Goal: Information Seeking & Learning: Learn about a topic

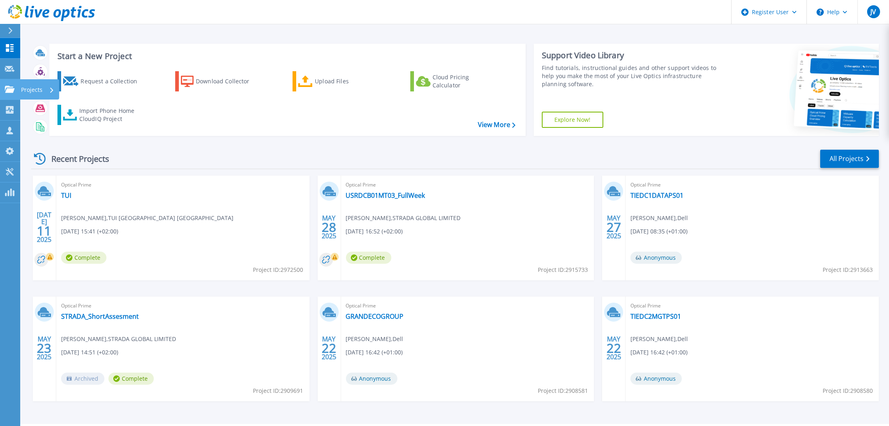
click at [22, 90] on p "Projects" at bounding box center [31, 89] width 21 height 21
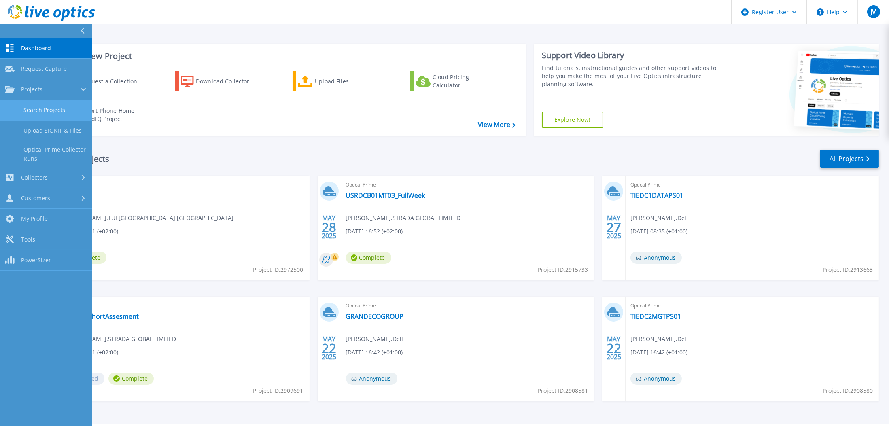
click at [46, 109] on link "Search Projects" at bounding box center [46, 110] width 92 height 21
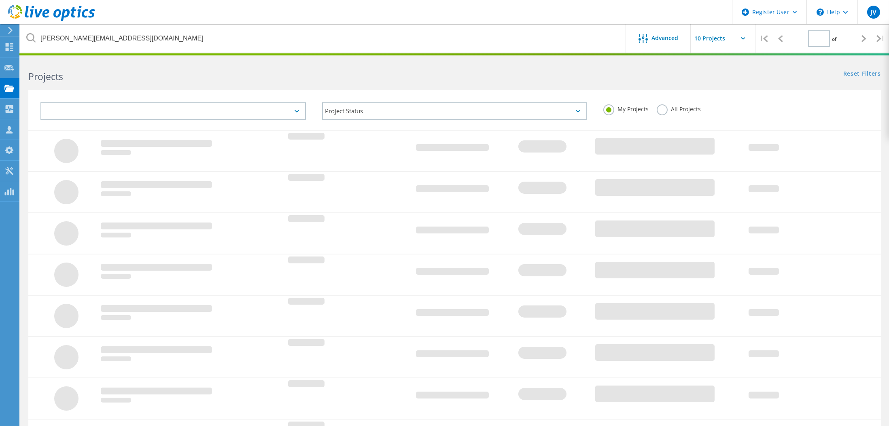
type input "1"
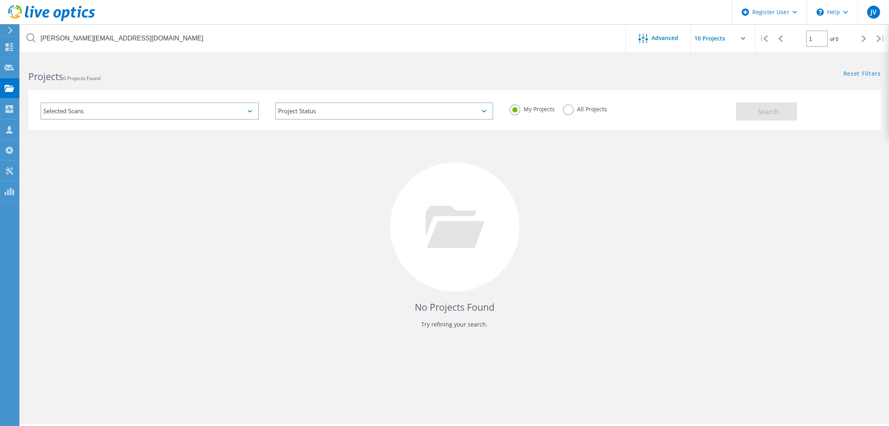
click at [571, 107] on label "All Projects" at bounding box center [585, 108] width 44 height 8
click at [0, 0] on input "All Projects" at bounding box center [0, 0] width 0 height 0
click at [772, 114] on span "Search" at bounding box center [768, 111] width 21 height 9
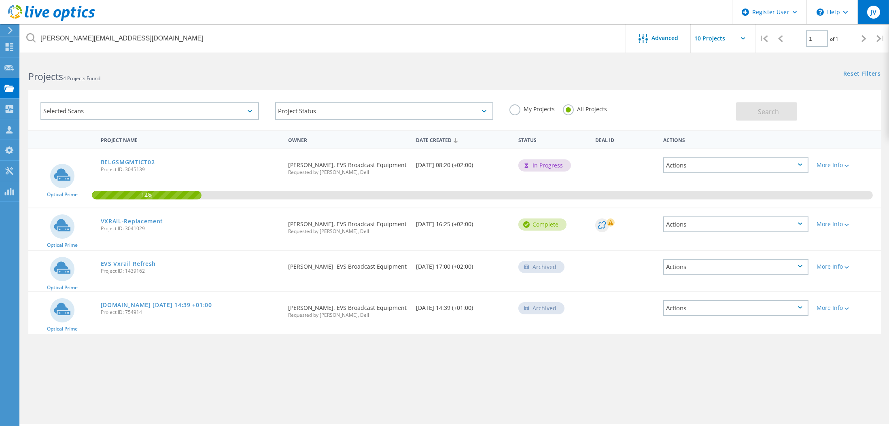
click at [868, 11] on div "JV" at bounding box center [873, 12] width 13 height 13
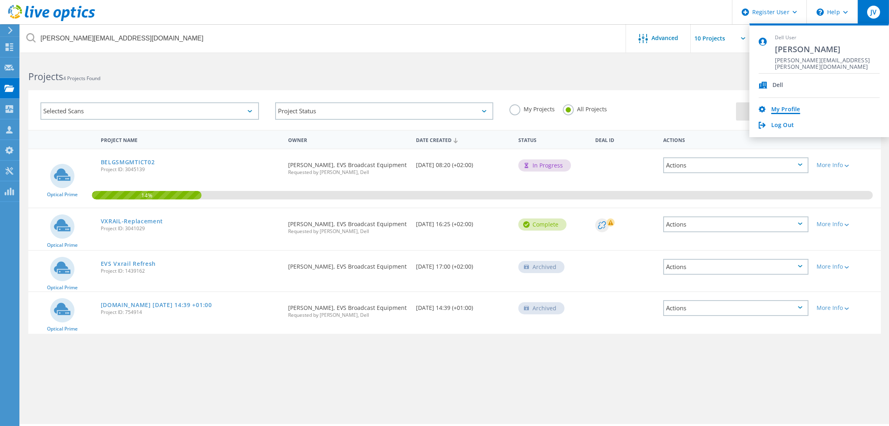
click at [782, 106] on link "My Profile" at bounding box center [785, 110] width 29 height 8
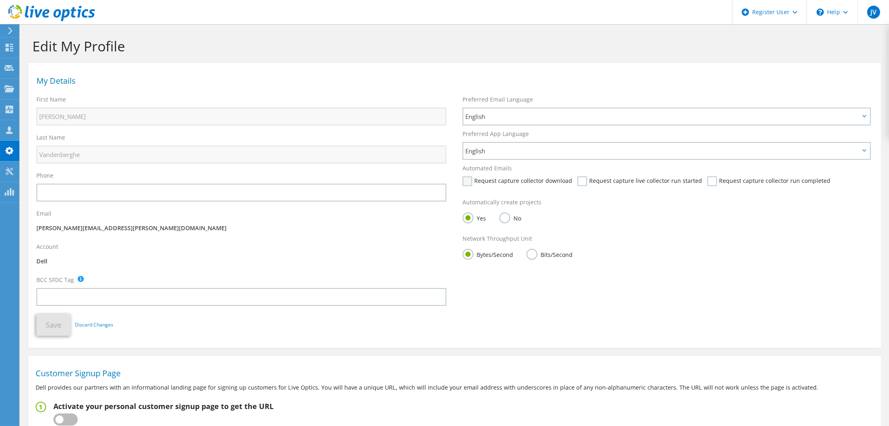
click at [473, 182] on label "Request capture collector download" at bounding box center [518, 181] width 110 height 10
click at [0, 0] on input "Request capture collector download" at bounding box center [0, 0] width 0 height 0
click at [577, 180] on label "Request capture live collector run started" at bounding box center [639, 181] width 125 height 10
click at [0, 0] on input "Request capture live collector run started" at bounding box center [0, 0] width 0 height 0
click at [707, 178] on label "Request capture collector run completed" at bounding box center [768, 181] width 123 height 10
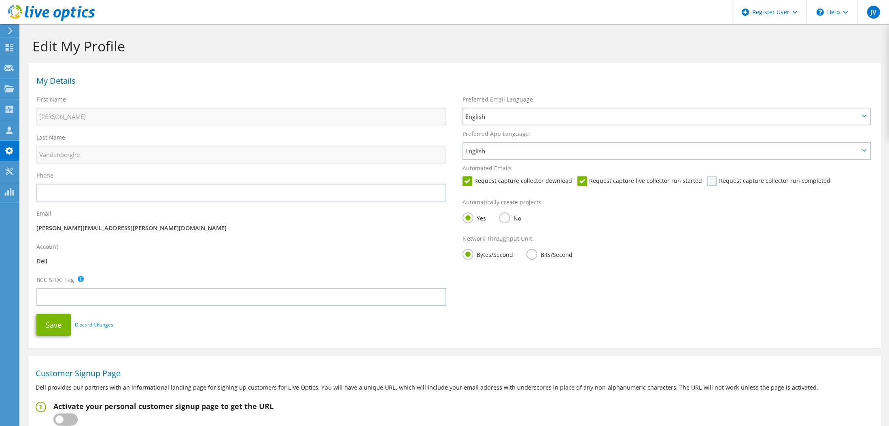
click at [0, 0] on input "Request capture collector run completed" at bounding box center [0, 0] width 0 height 0
click at [59, 326] on button "Save" at bounding box center [53, 325] width 34 height 22
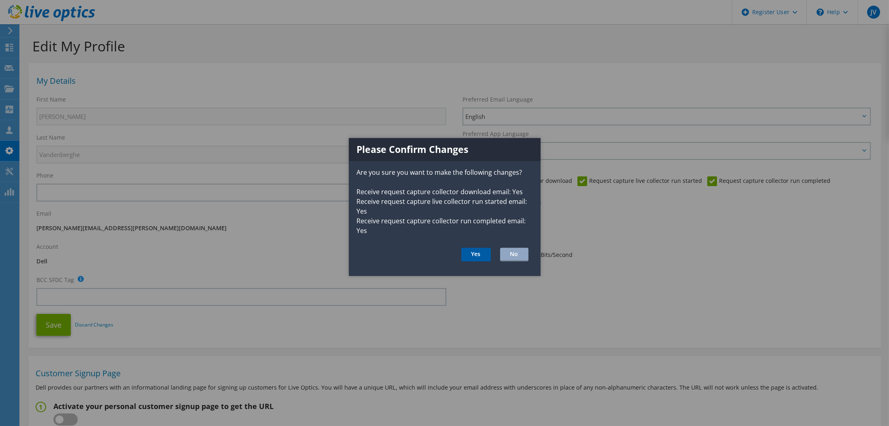
click at [475, 254] on button "Yes" at bounding box center [476, 255] width 30 height 14
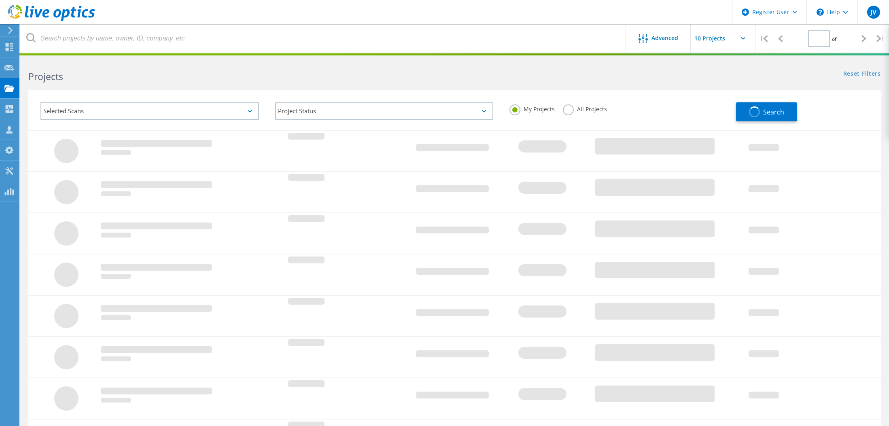
type input "1"
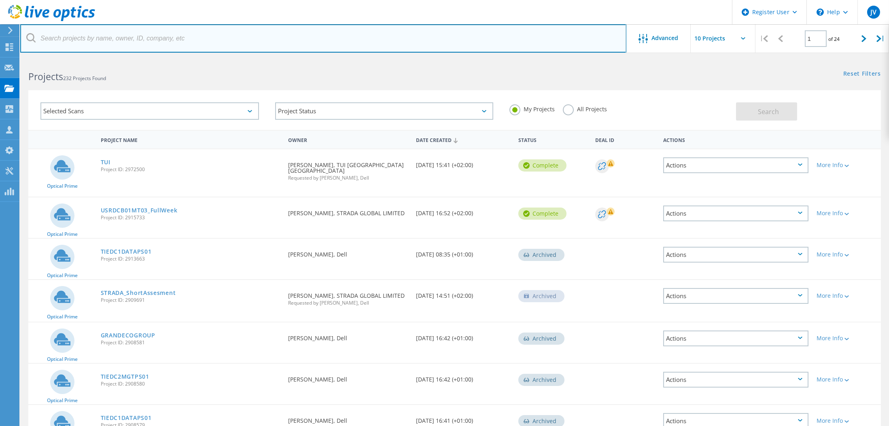
click at [148, 39] on input "text" at bounding box center [323, 38] width 606 height 28
click at [156, 38] on input "text" at bounding box center [323, 38] width 606 height 28
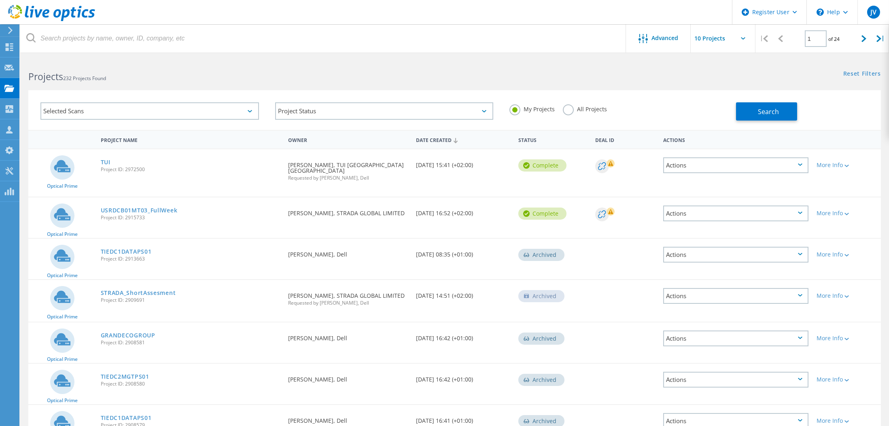
click at [0, 0] on div "Projects" at bounding box center [0, 0] width 0 height 0
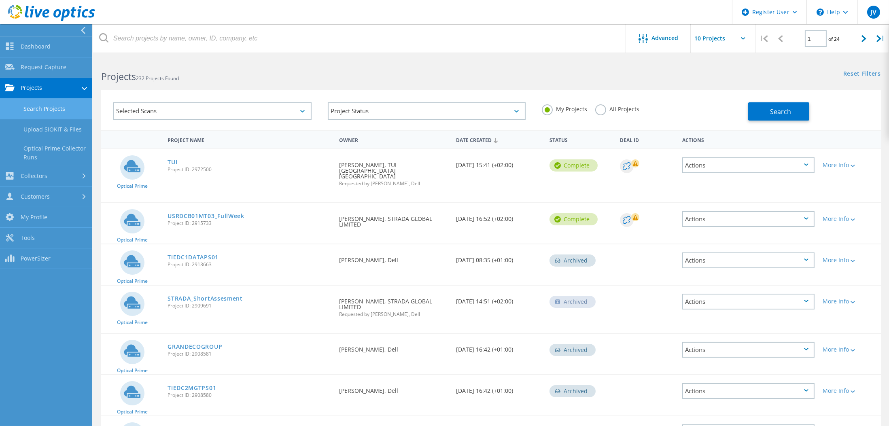
click at [42, 108] on link "Search Projects" at bounding box center [46, 109] width 92 height 21
click at [601, 109] on label "All Projects" at bounding box center [617, 108] width 44 height 8
click at [0, 0] on input "All Projects" at bounding box center [0, 0] width 0 height 0
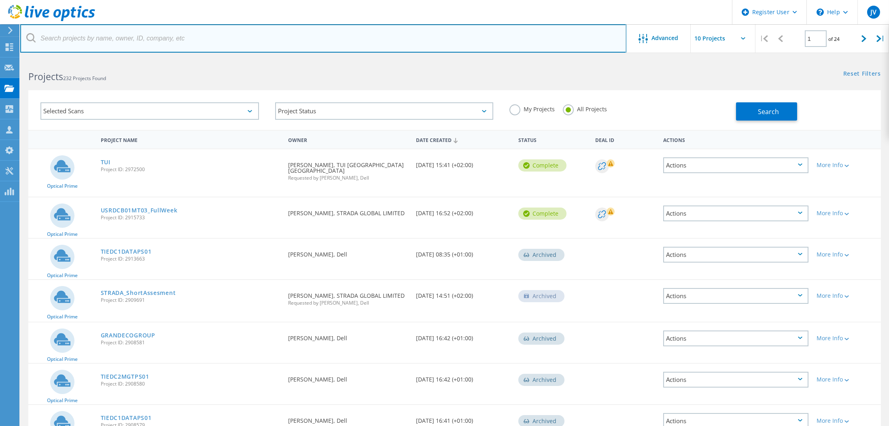
click at [295, 42] on input "text" at bounding box center [323, 38] width 606 height 28
type input "evs"
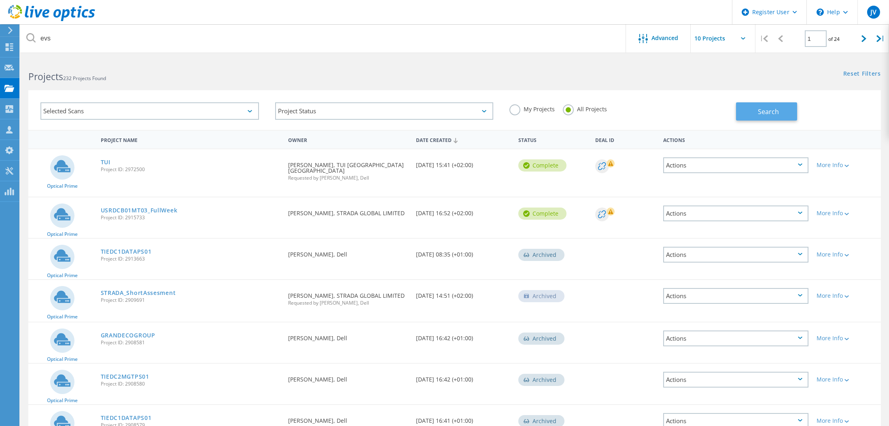
click at [761, 115] on span "Search" at bounding box center [768, 111] width 21 height 9
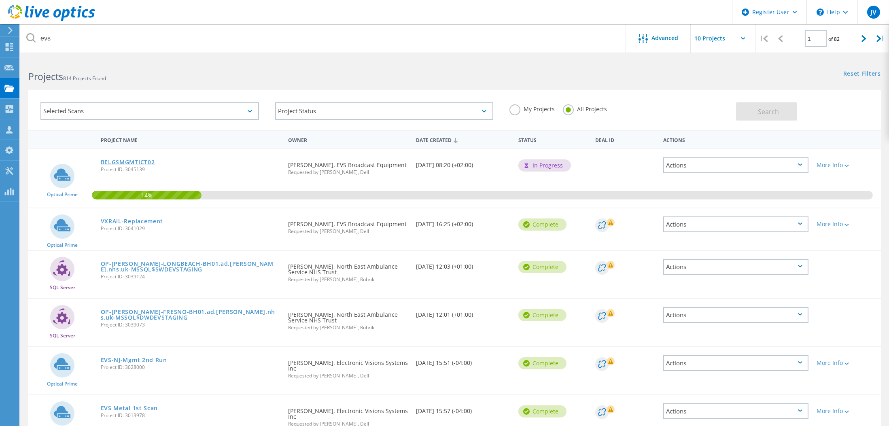
click at [126, 162] on link "BELGSMGMTICT02" at bounding box center [128, 162] width 54 height 6
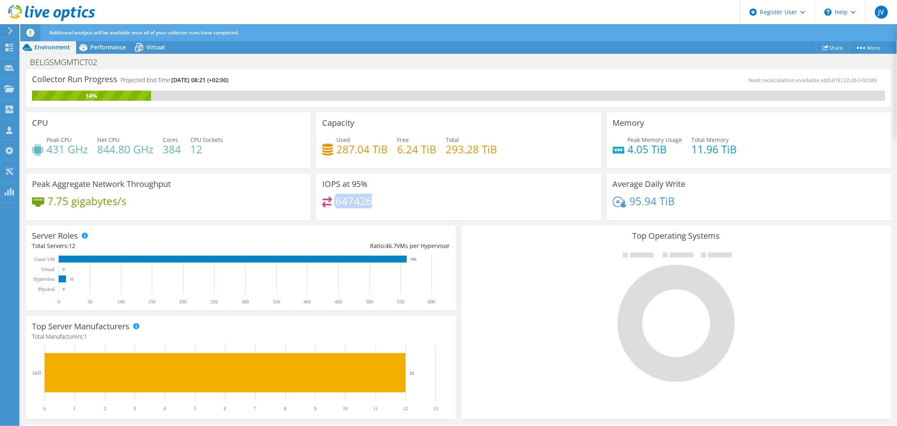
drag, startPoint x: 329, startPoint y: 202, endPoint x: 370, endPoint y: 200, distance: 40.9
click at [370, 200] on div "647426" at bounding box center [458, 205] width 272 height 17
drag, startPoint x: 370, startPoint y: 200, endPoint x: 416, endPoint y: 207, distance: 45.8
click at [416, 207] on div "647426" at bounding box center [458, 205] width 272 height 17
click at [106, 52] on div "Performance" at bounding box center [104, 47] width 56 height 13
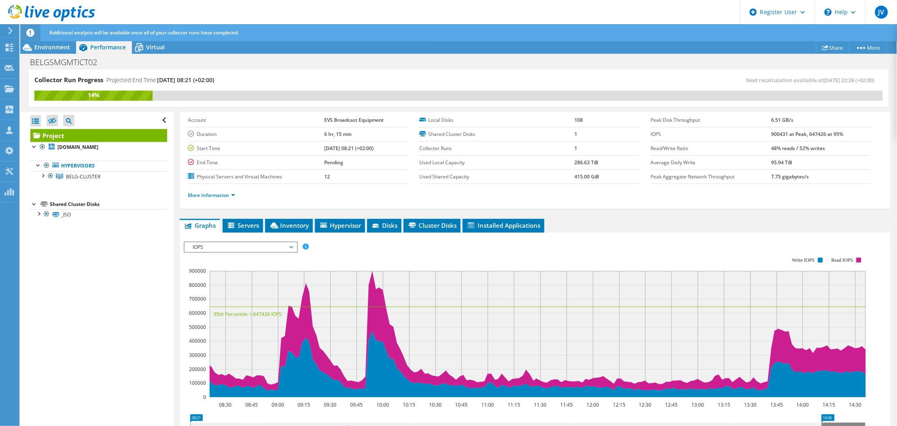
scroll to position [54, 0]
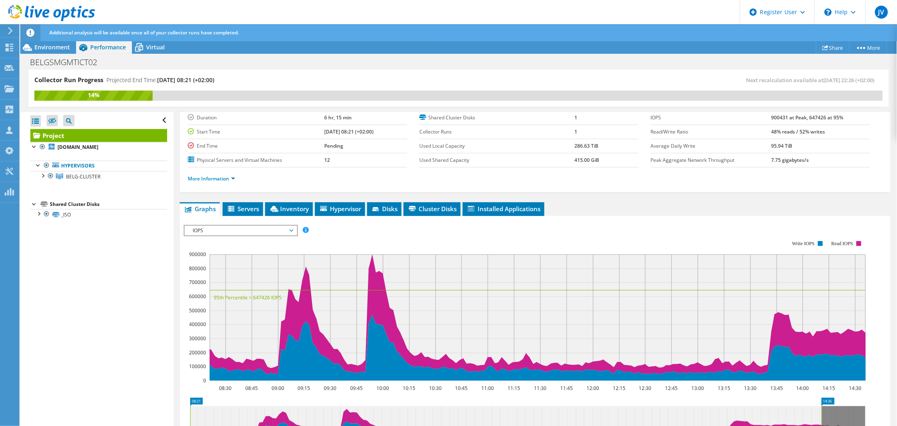
click at [223, 231] on span "IOPS" at bounding box center [241, 231] width 104 height 10
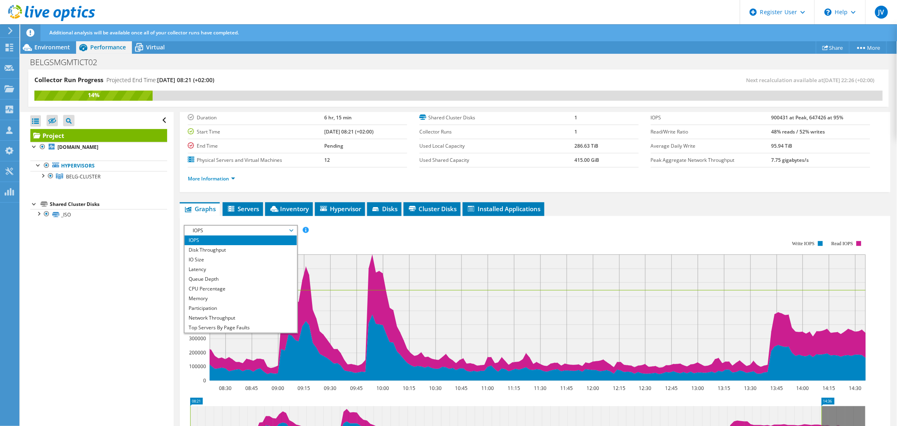
click at [98, 244] on div "Open All Close All Hide Excluded Nodes Project Tree Filter" at bounding box center [96, 269] width 153 height 315
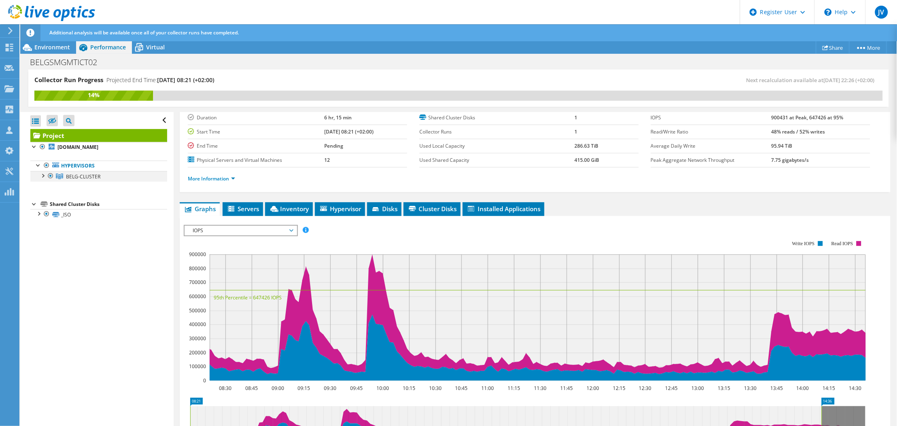
click at [44, 177] on div at bounding box center [42, 175] width 8 height 8
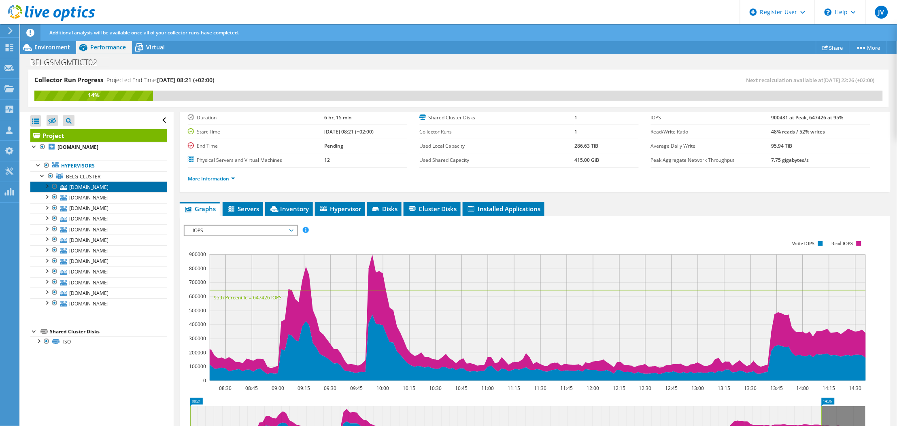
click at [98, 185] on link "belgesx002.evs.tv" at bounding box center [98, 187] width 137 height 11
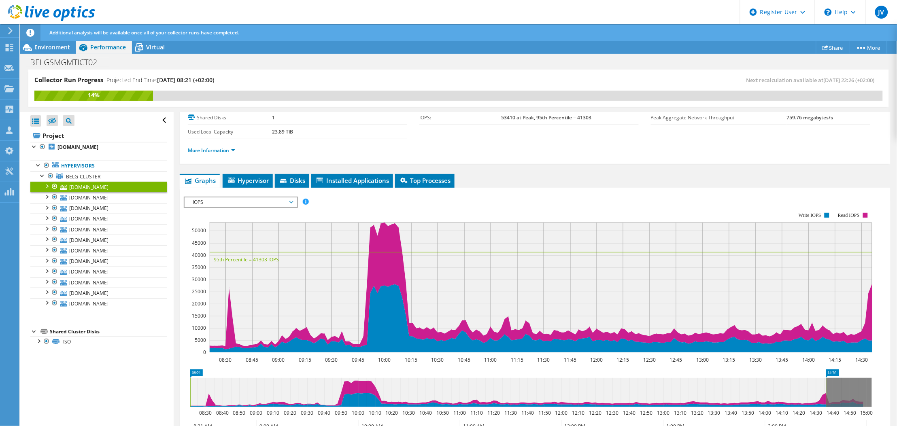
scroll to position [0, 0]
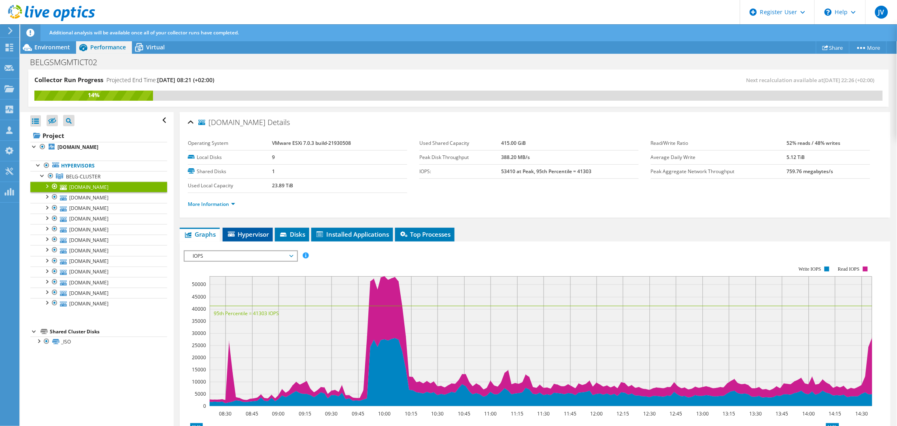
click at [248, 232] on span "Hypervisor" at bounding box center [248, 234] width 42 height 8
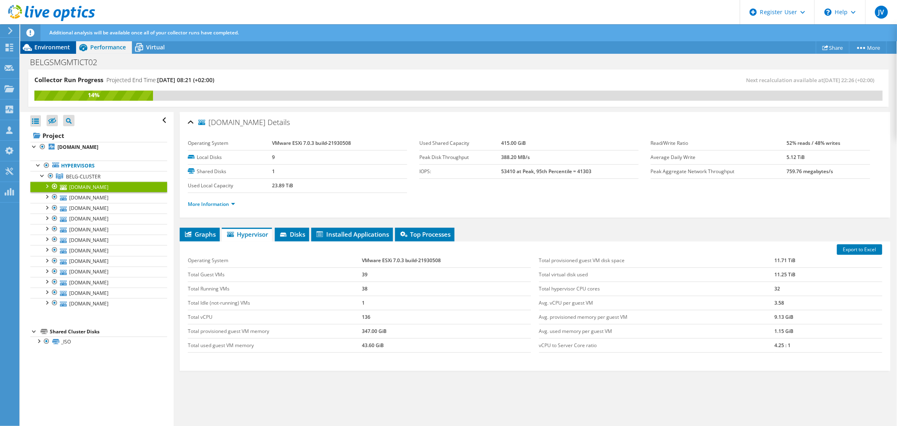
click at [47, 48] on span "Environment" at bounding box center [52, 47] width 36 height 8
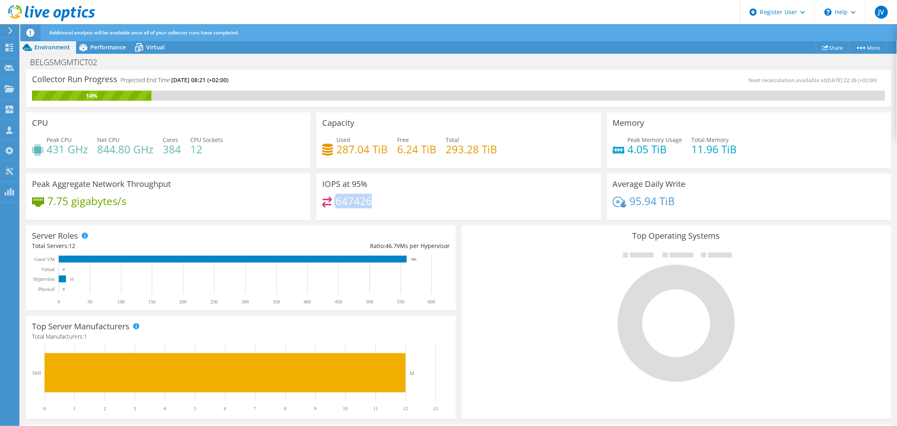
drag, startPoint x: 330, startPoint y: 202, endPoint x: 370, endPoint y: 204, distance: 39.7
click at [370, 204] on div "647426" at bounding box center [458, 205] width 272 height 17
drag, startPoint x: 370, startPoint y: 204, endPoint x: 385, endPoint y: 206, distance: 15.1
click at [385, 206] on div "647426" at bounding box center [458, 205] width 272 height 17
click at [111, 45] on span "Performance" at bounding box center [108, 47] width 36 height 8
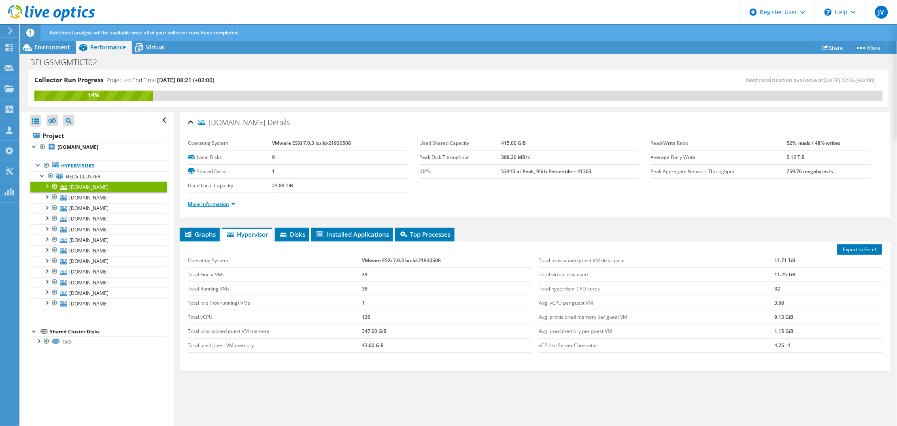
click at [202, 204] on link "More Information" at bounding box center [211, 204] width 47 height 7
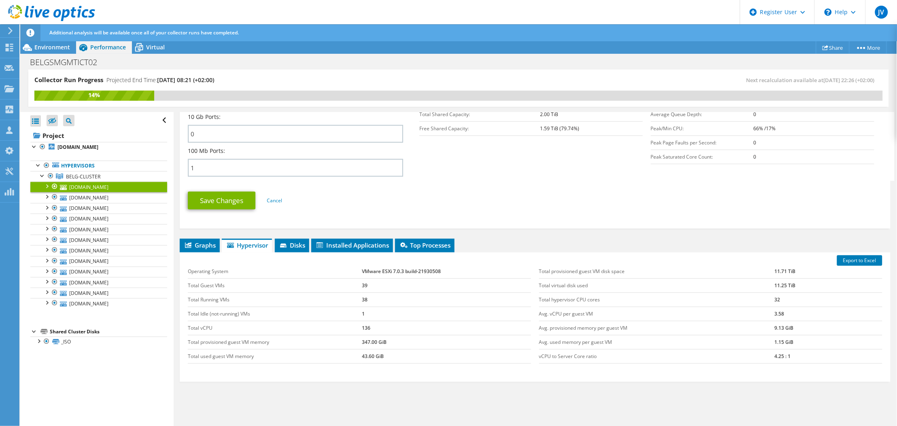
scroll to position [381, 0]
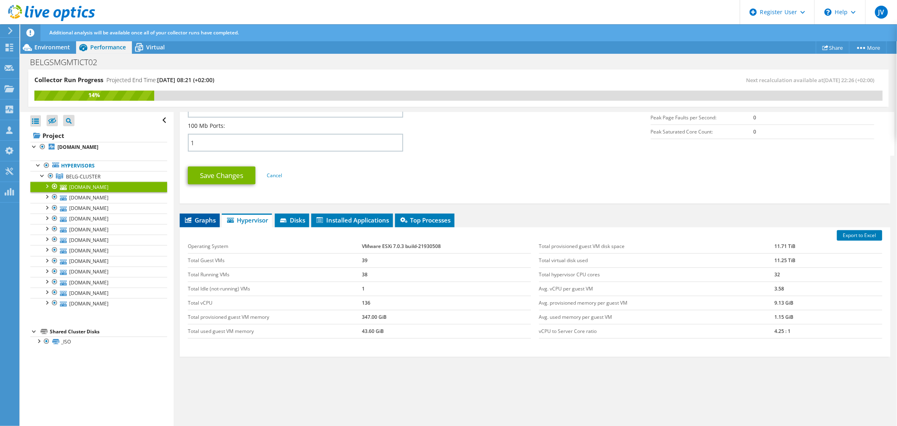
click at [200, 216] on span "Graphs" at bounding box center [200, 220] width 32 height 8
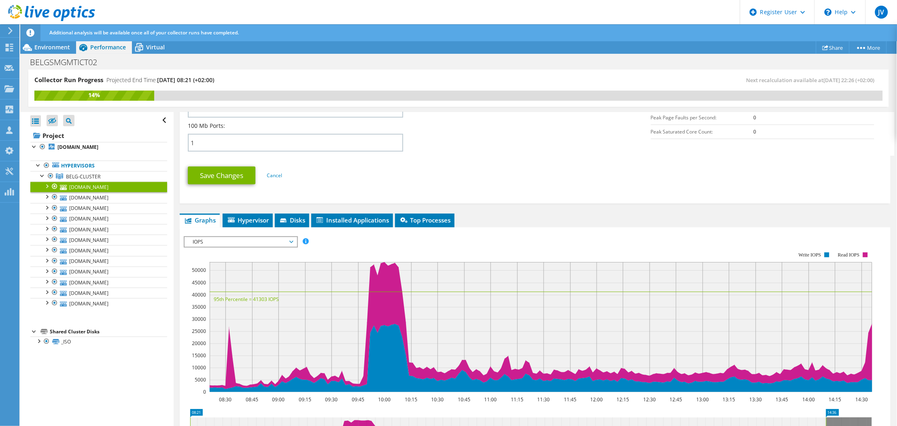
click at [261, 241] on span "IOPS" at bounding box center [241, 242] width 104 height 10
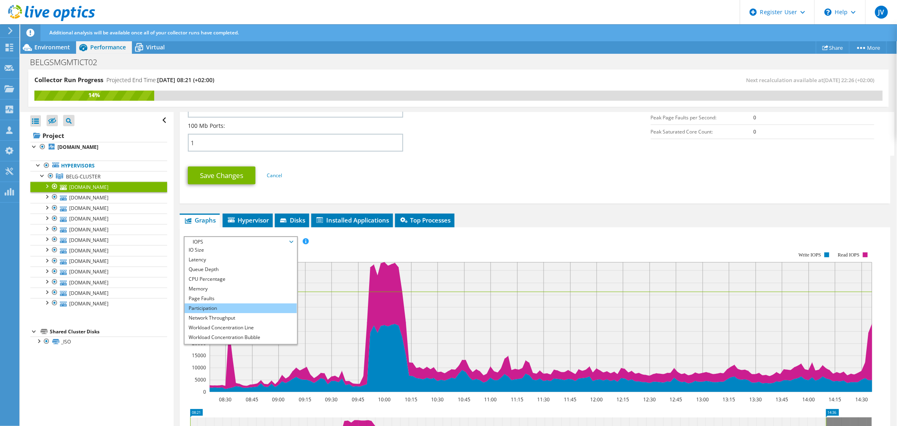
scroll to position [29, 0]
click at [211, 336] on li "All" at bounding box center [241, 340] width 112 height 10
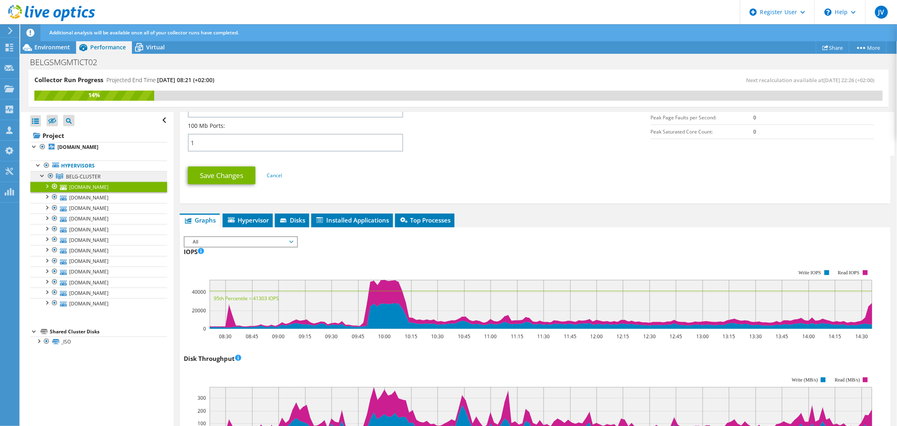
click at [85, 173] on span "BELG-CLUSTER" at bounding box center [83, 176] width 34 height 7
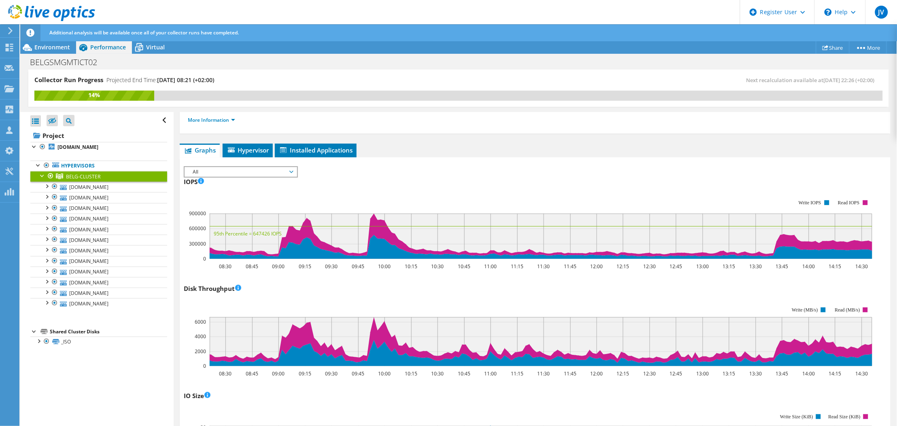
scroll to position [30, 0]
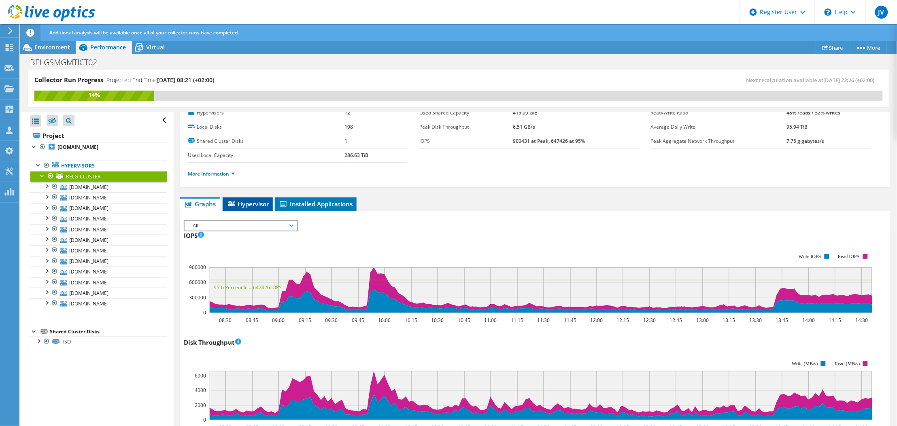
click at [248, 204] on span "Hypervisor" at bounding box center [248, 204] width 42 height 8
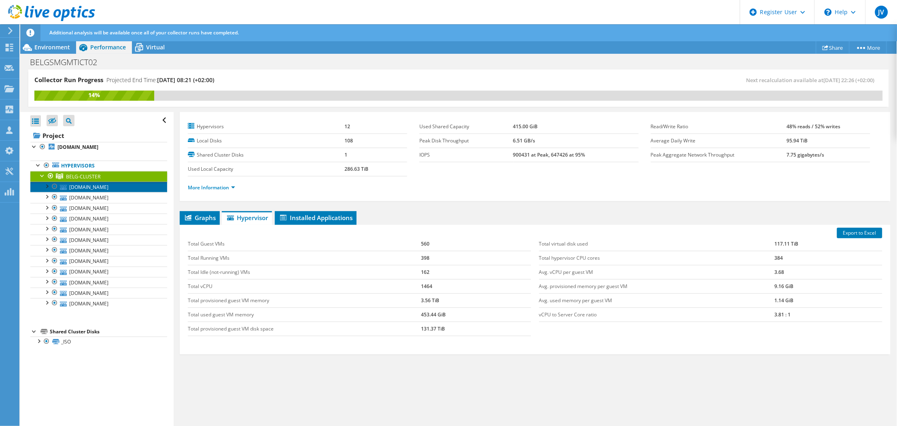
click at [88, 188] on link "belgesx002.evs.tv" at bounding box center [98, 187] width 137 height 11
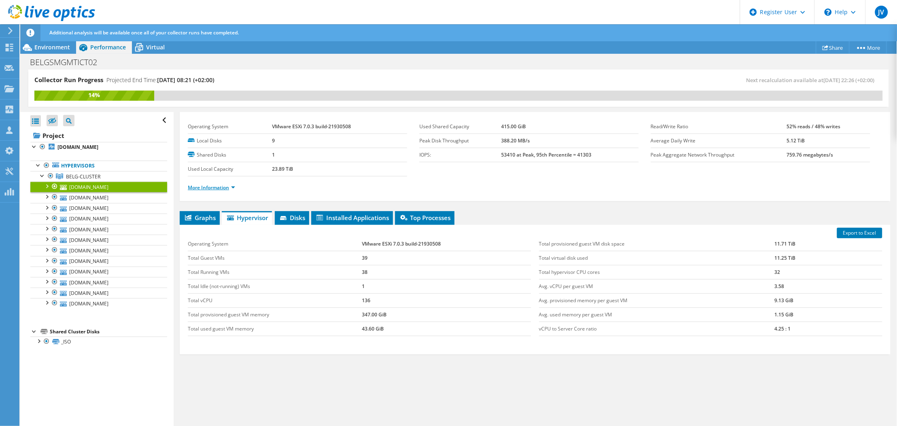
click at [201, 189] on link "More Information" at bounding box center [211, 187] width 47 height 7
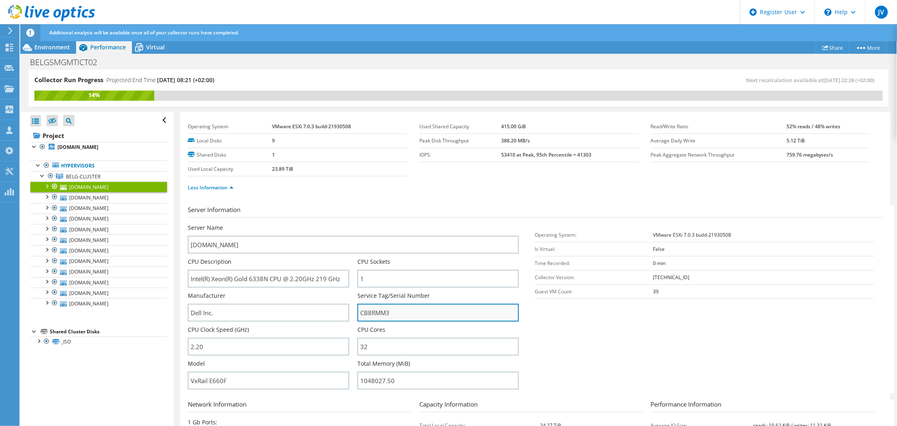
click at [428, 312] on input "CB8RMM3" at bounding box center [437, 313] width 161 height 18
drag, startPoint x: 680, startPoint y: 341, endPoint x: 677, endPoint y: 352, distance: 11.9
click at [677, 346] on section "Server Information Server Name belgesx002.evs.tv CPU Description Intel(R) Xeon(…" at bounding box center [537, 299] width 698 height 189
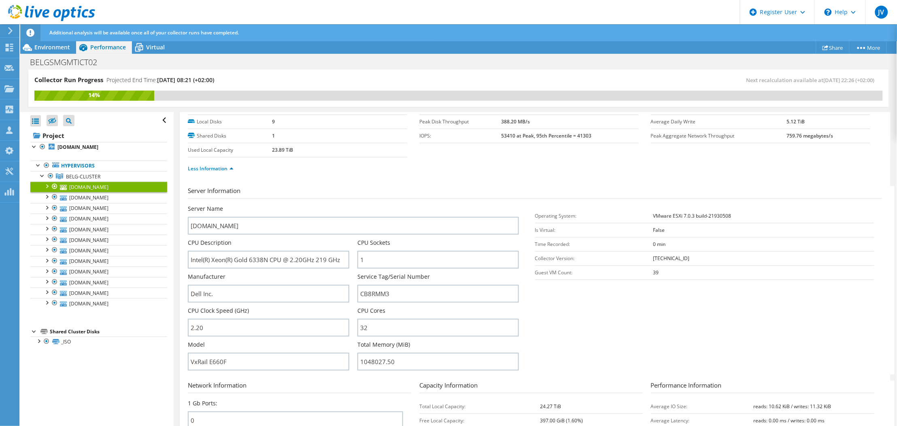
scroll to position [54, 0]
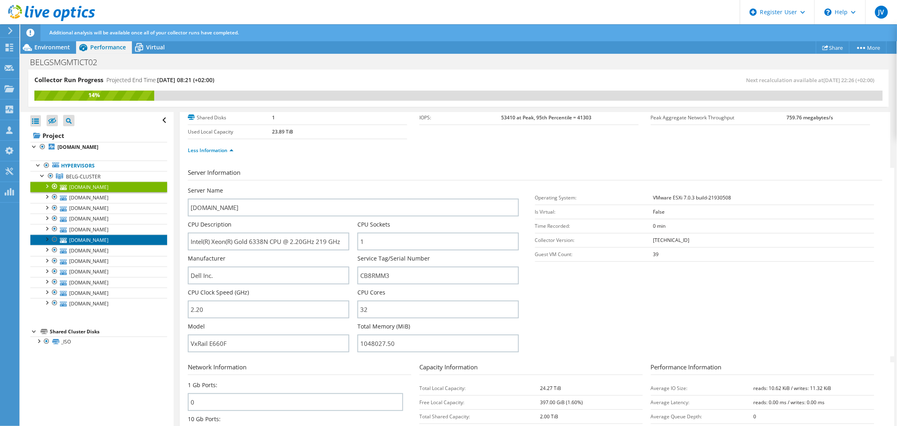
click at [85, 241] on link "belgesx011.evs.tv" at bounding box center [98, 240] width 137 height 11
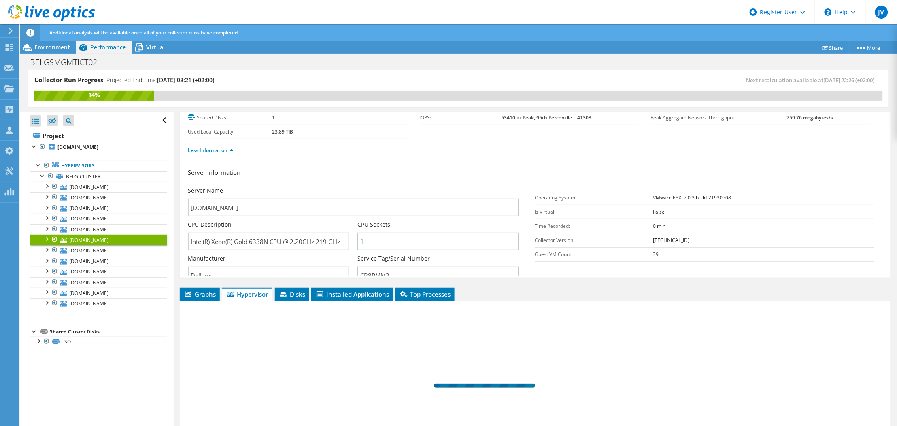
scroll to position [17, 0]
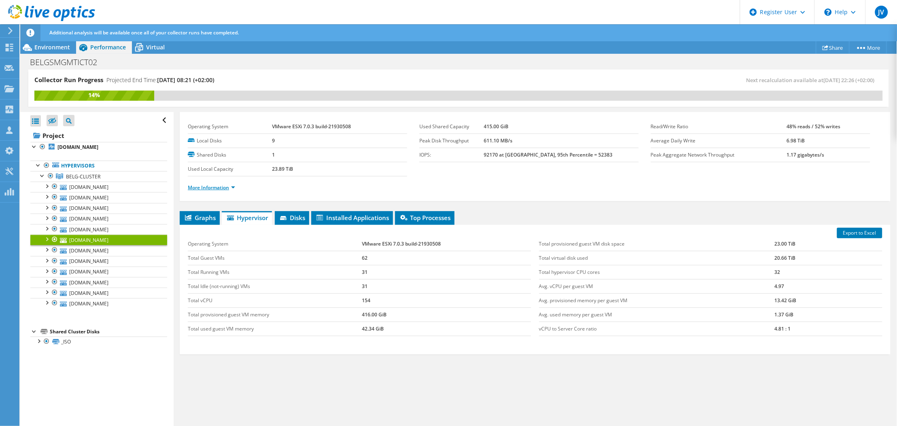
click at [198, 185] on link "More Information" at bounding box center [211, 187] width 47 height 7
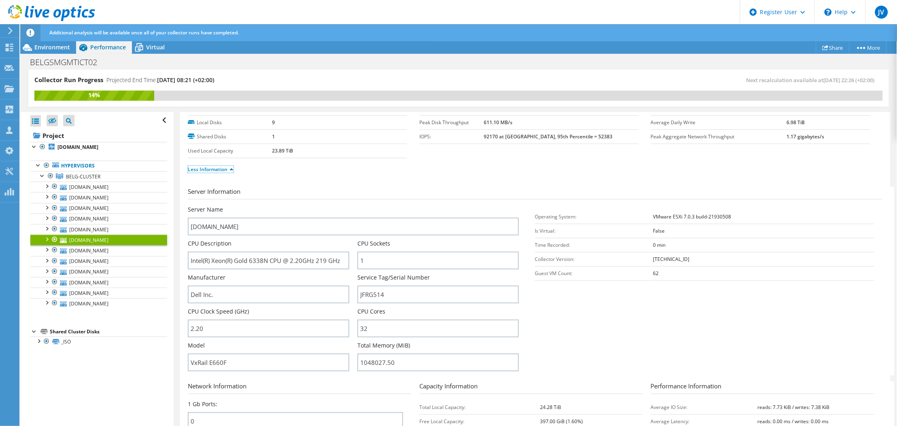
scroll to position [0, 0]
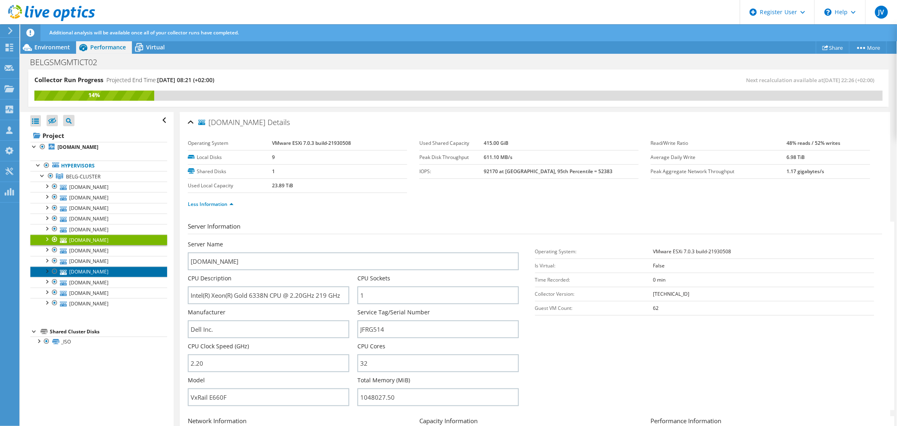
click at [92, 274] on link "belgesx005.evs.tv" at bounding box center [98, 272] width 137 height 11
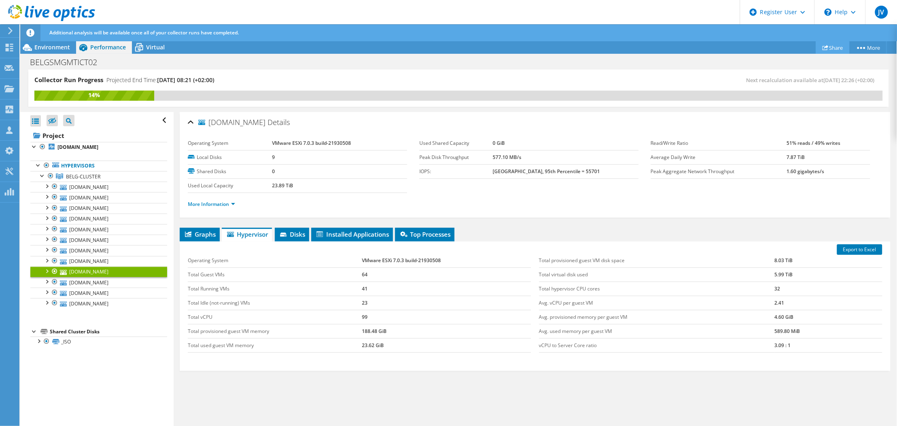
click at [822, 45] on icon at bounding box center [825, 48] width 6 height 6
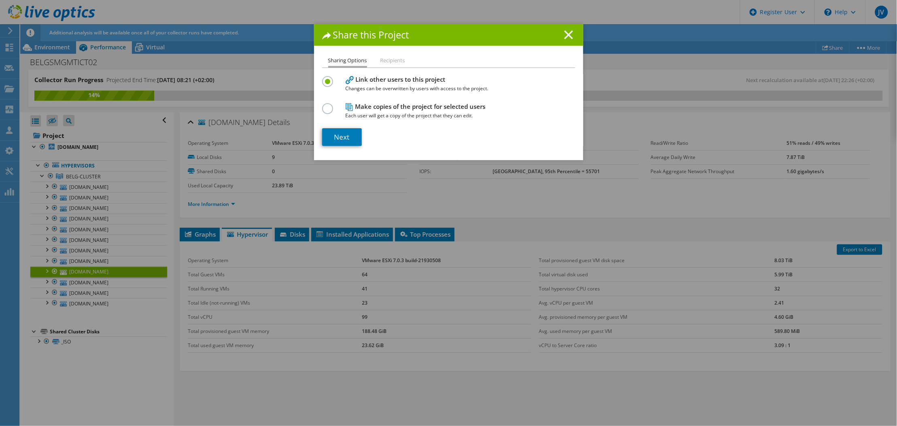
click at [565, 33] on line at bounding box center [569, 35] width 8 height 8
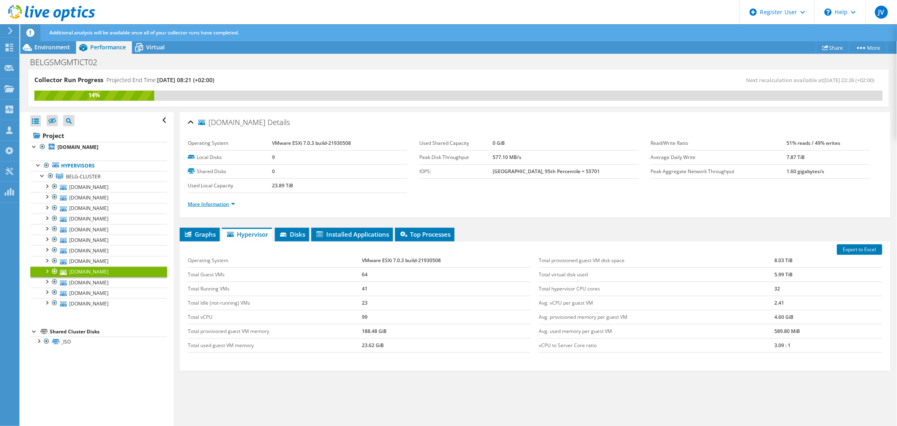
click at [214, 206] on link "More Information" at bounding box center [211, 204] width 47 height 7
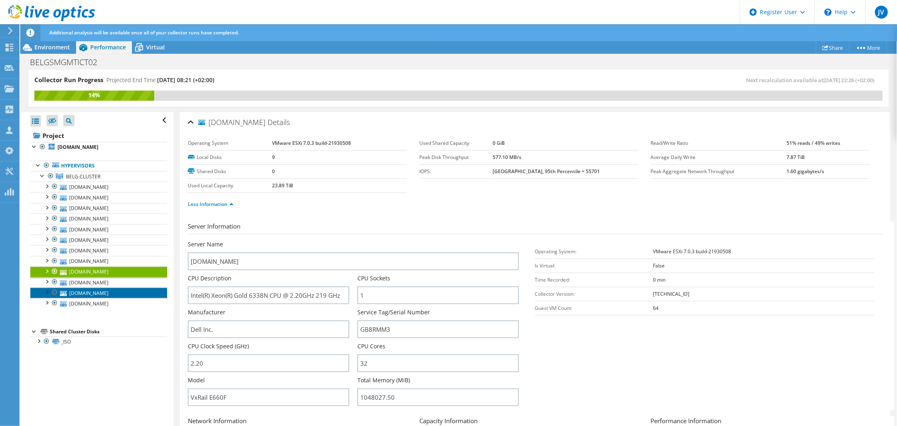
click at [82, 292] on link "belgesx004.evs.tv" at bounding box center [98, 293] width 137 height 11
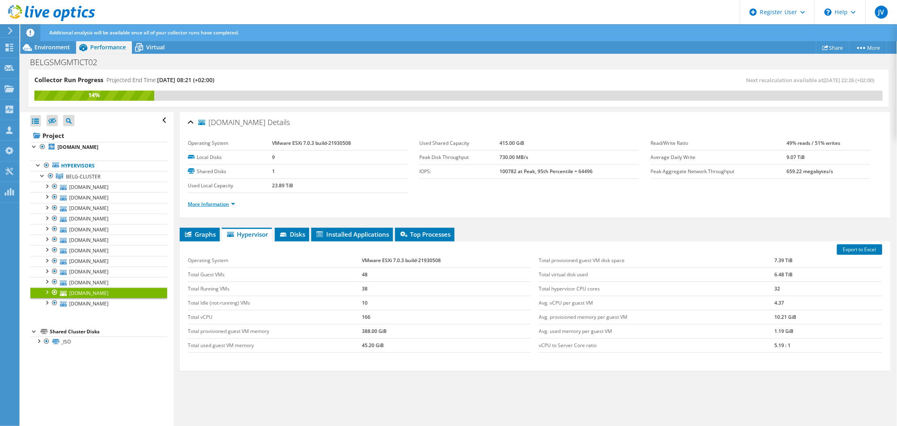
click at [205, 206] on link "More Information" at bounding box center [211, 204] width 47 height 7
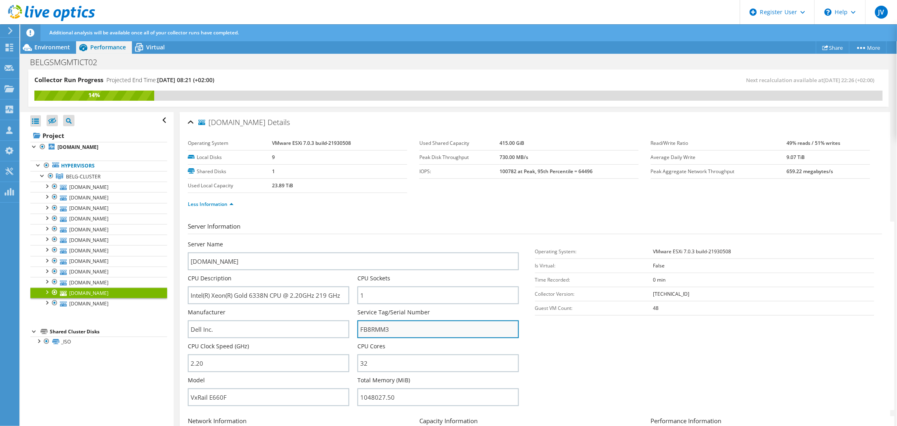
click at [398, 330] on input "FB8RMM3" at bounding box center [437, 329] width 161 height 18
click at [397, 330] on input "FB8RMM3" at bounding box center [437, 329] width 161 height 18
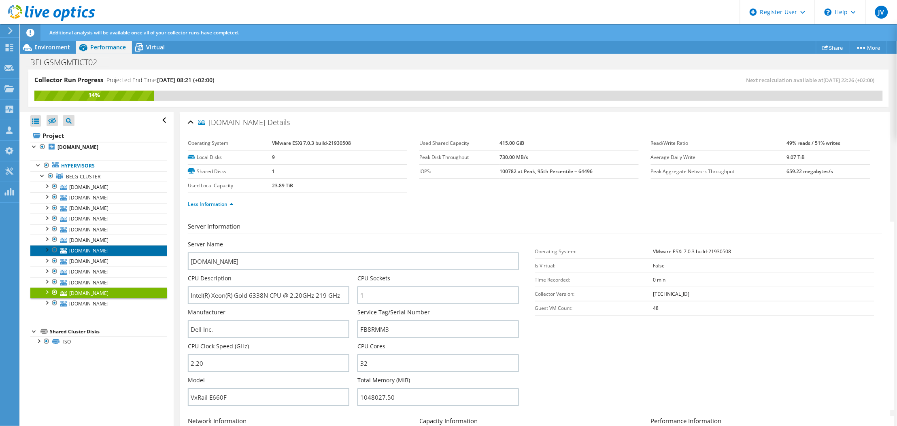
click at [98, 251] on link "belgesx001.evs.tv" at bounding box center [98, 250] width 137 height 11
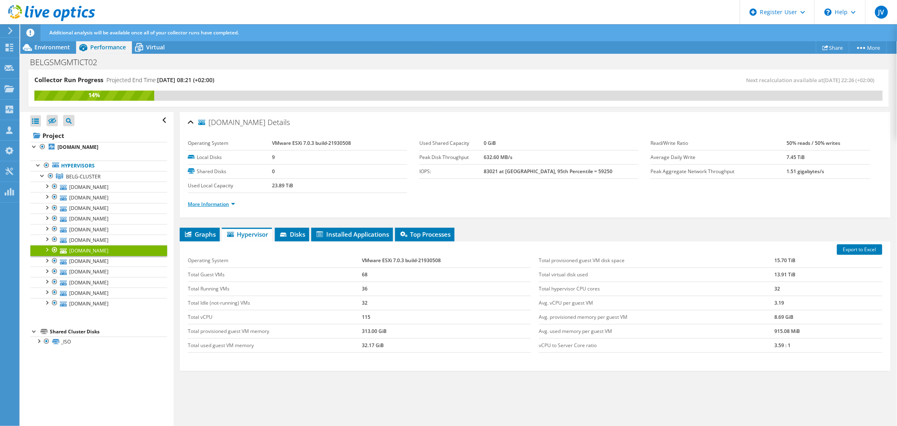
click at [200, 203] on link "More Information" at bounding box center [211, 204] width 47 height 7
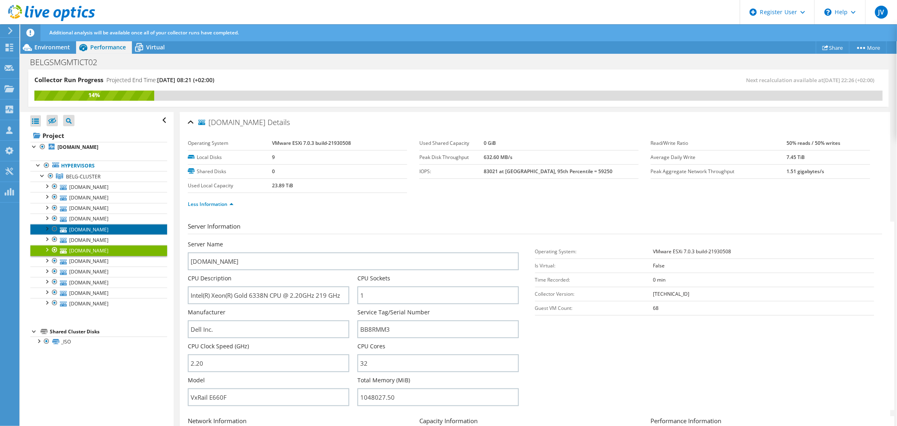
click at [79, 231] on link "belgesx009.evs.tv" at bounding box center [98, 229] width 137 height 11
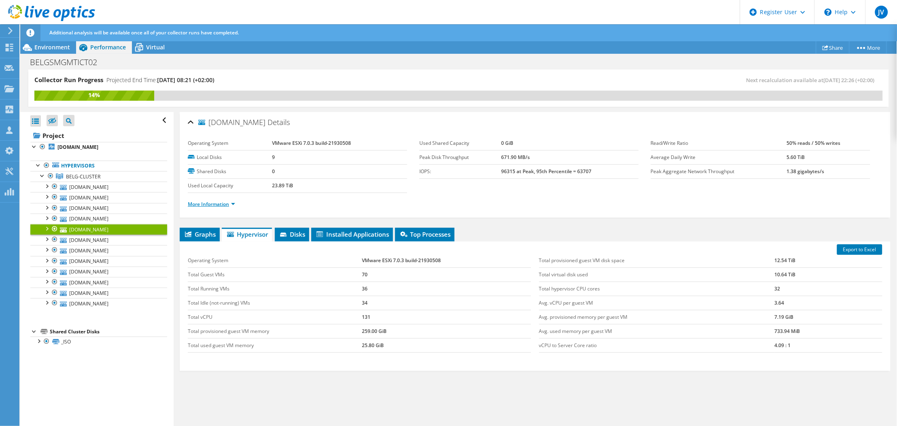
click at [204, 204] on link "More Information" at bounding box center [211, 204] width 47 height 7
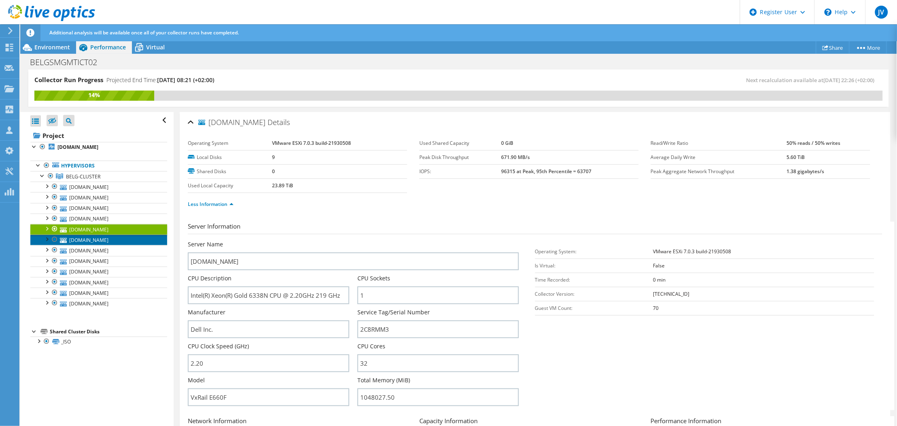
click at [104, 242] on link "belgesx011.evs.tv" at bounding box center [98, 240] width 137 height 11
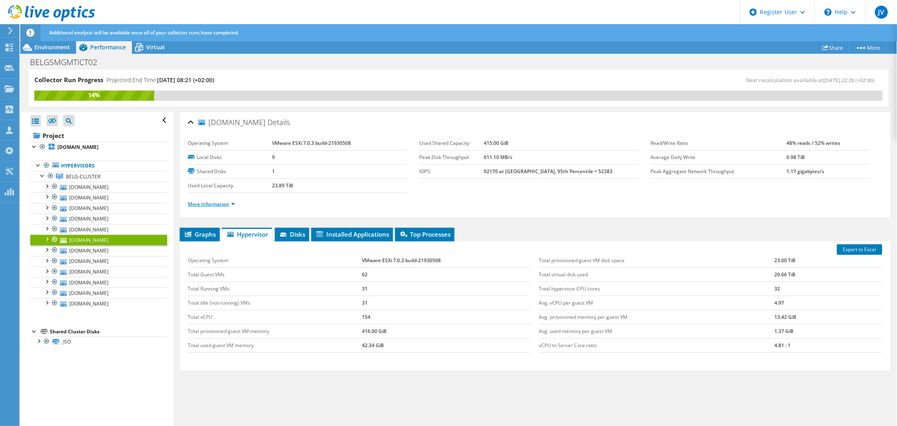
click at [214, 204] on link "More Information" at bounding box center [211, 204] width 47 height 7
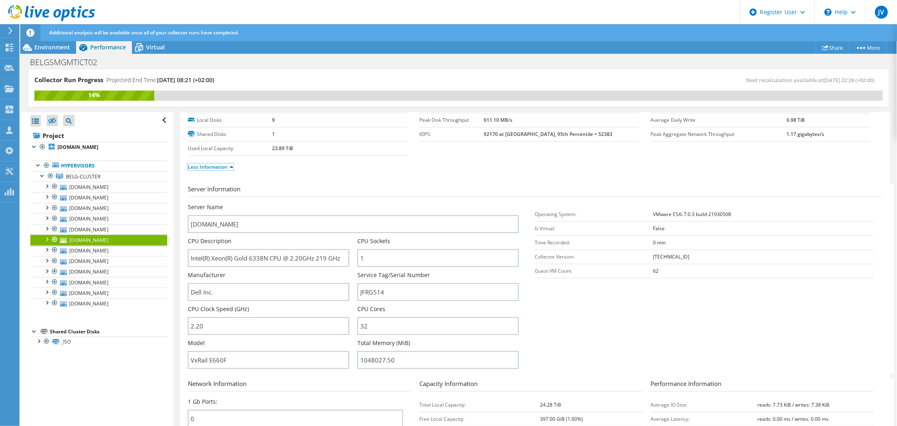
scroll to position [54, 0]
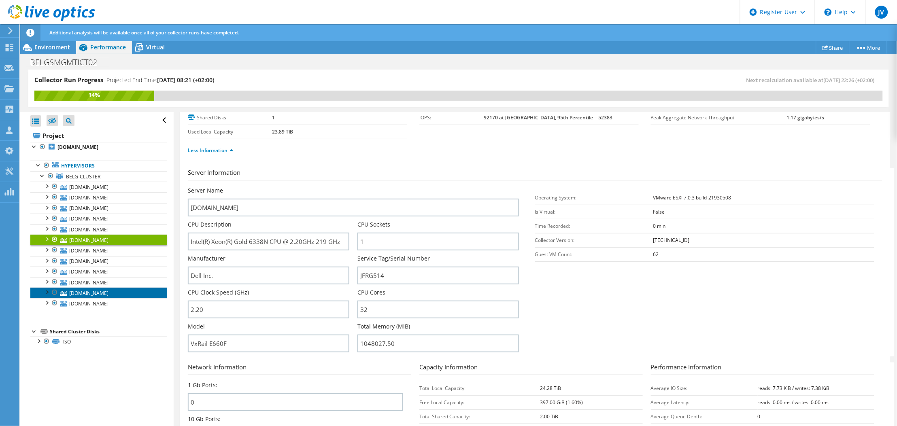
click at [100, 293] on link "belgesx004.evs.tv" at bounding box center [98, 293] width 137 height 11
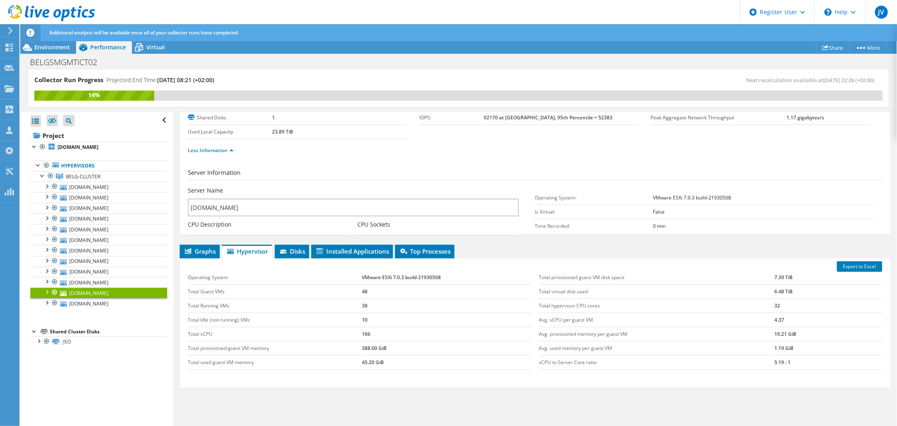
scroll to position [17, 0]
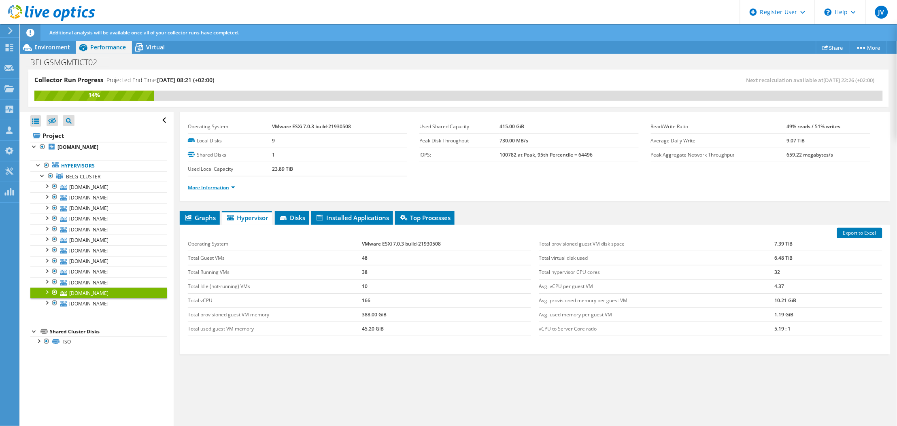
click at [206, 187] on link "More Information" at bounding box center [211, 187] width 47 height 7
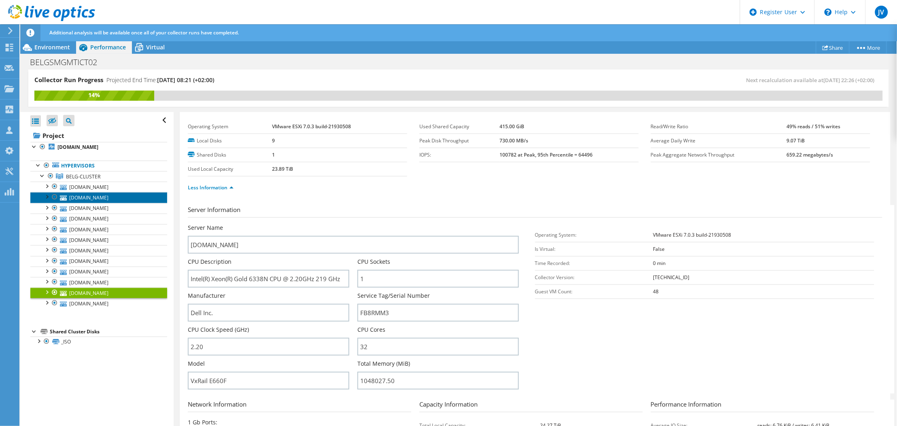
click at [93, 197] on link "belgesx003.evs.tv" at bounding box center [98, 197] width 137 height 11
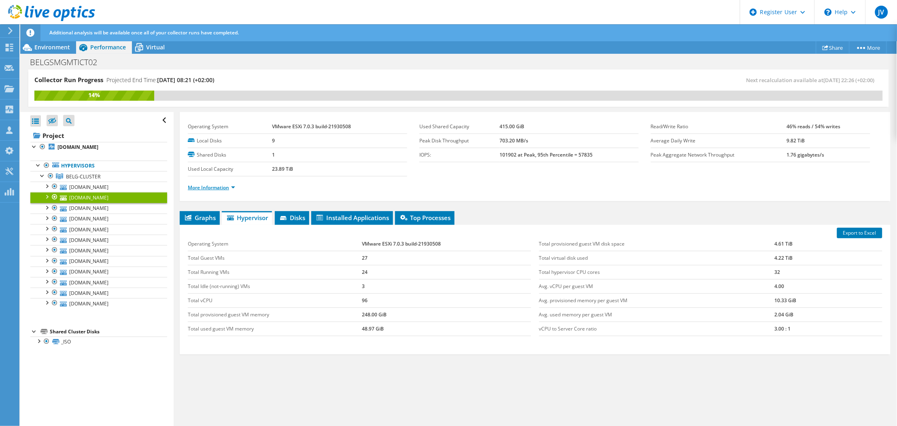
click at [199, 188] on link "More Information" at bounding box center [211, 187] width 47 height 7
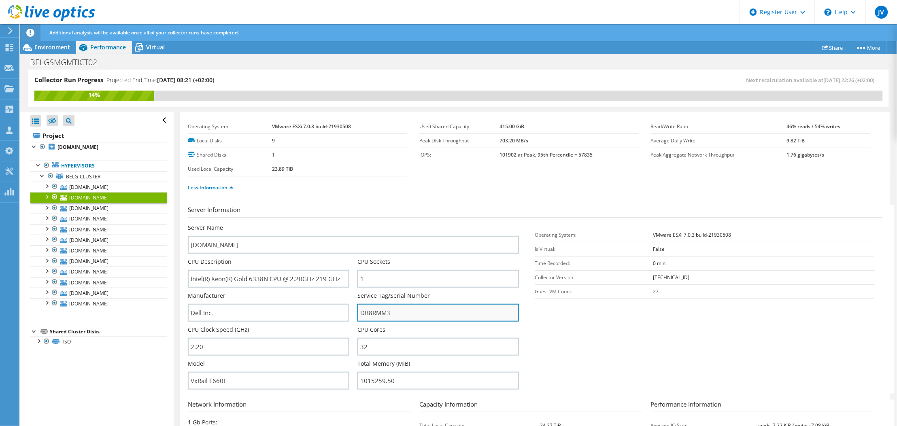
click at [392, 312] on input "DB8RMM3" at bounding box center [437, 313] width 161 height 18
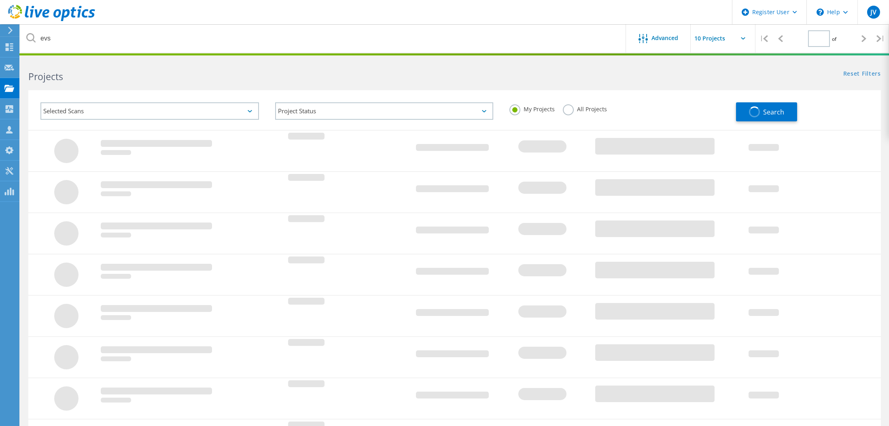
type input "1"
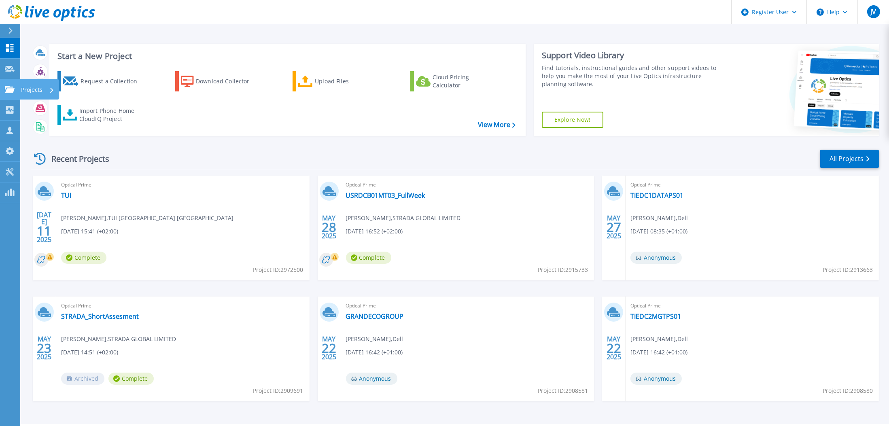
click at [24, 85] on p "Projects" at bounding box center [31, 89] width 21 height 21
